Goal: Information Seeking & Learning: Find specific fact

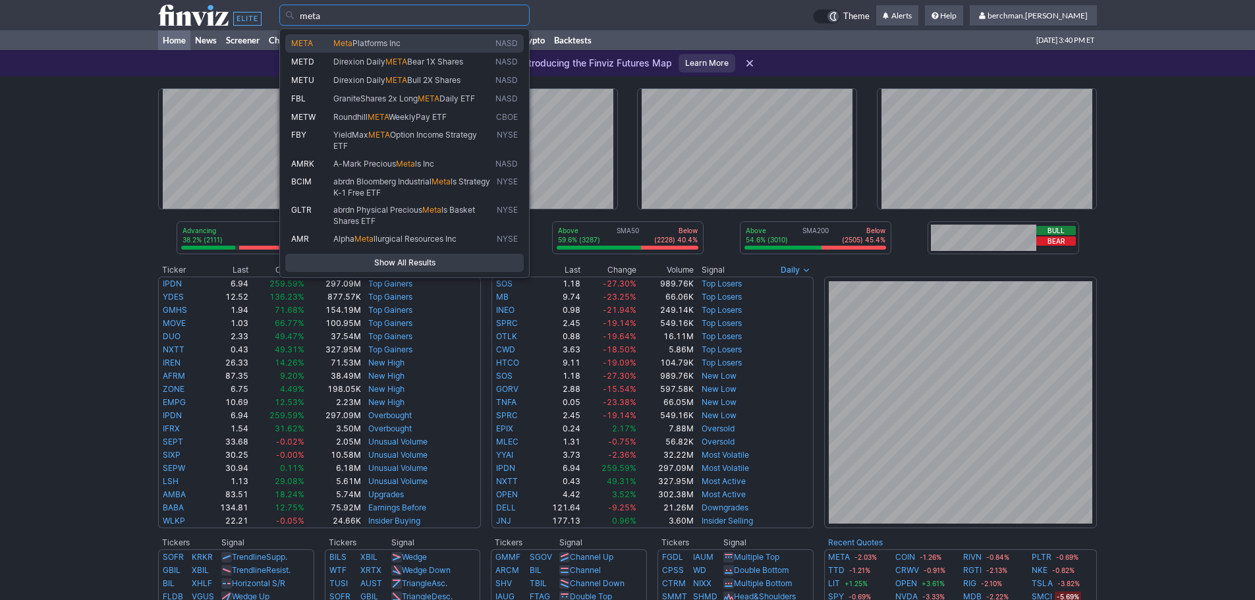
click at [383, 42] on span "Platforms Inc" at bounding box center [376, 43] width 48 height 10
type input "META"
